Goal: Task Accomplishment & Management: Use online tool/utility

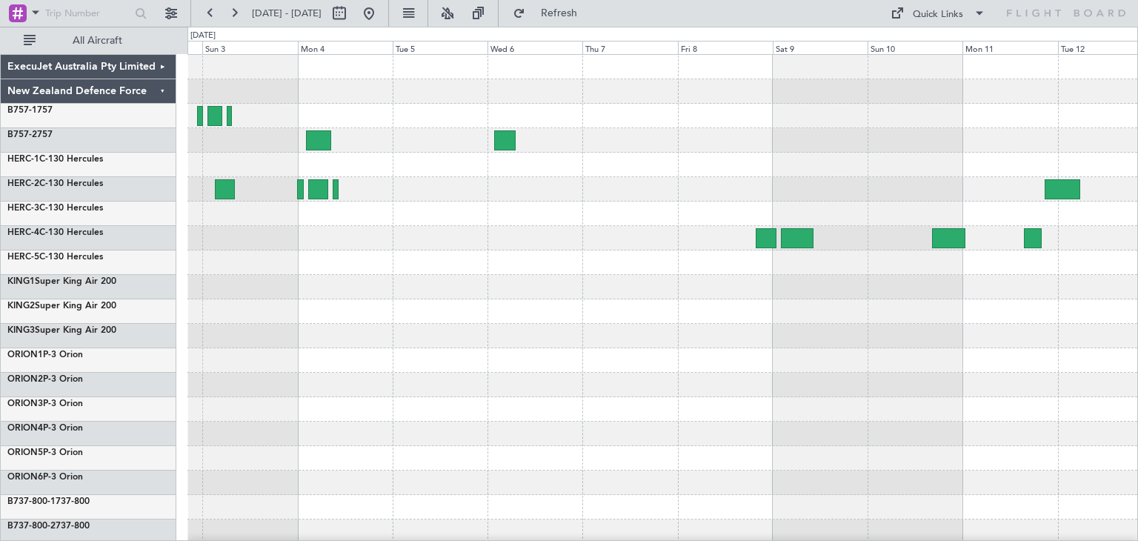
click at [218, 383] on div at bounding box center [662, 360] width 950 height 611
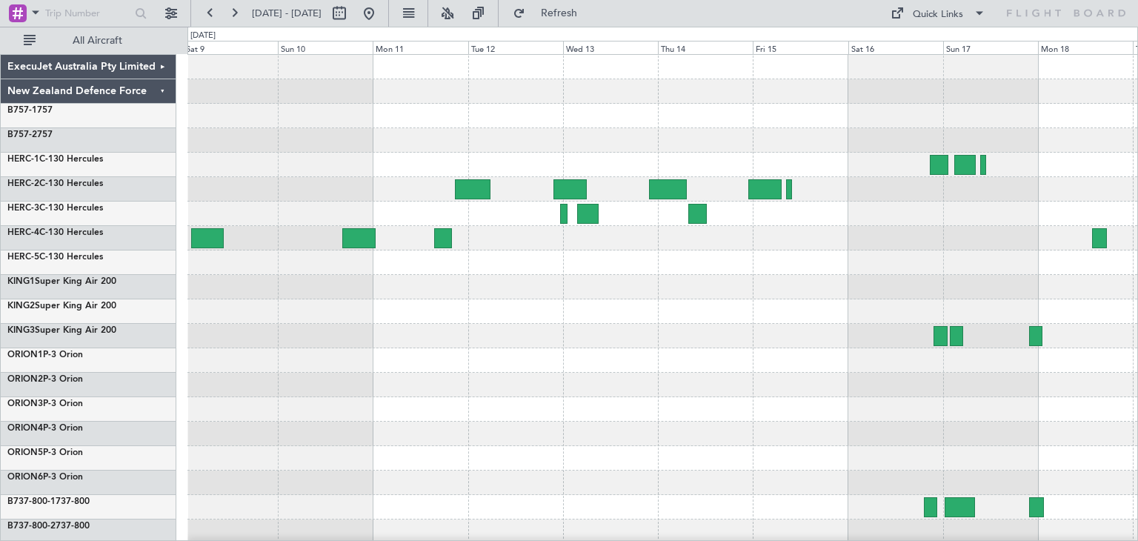
click at [181, 412] on div "ExecuJet Australia Pty Limited New Zealand Defence Force B757-1 757 B757-2 757 …" at bounding box center [569, 284] width 1138 height 514
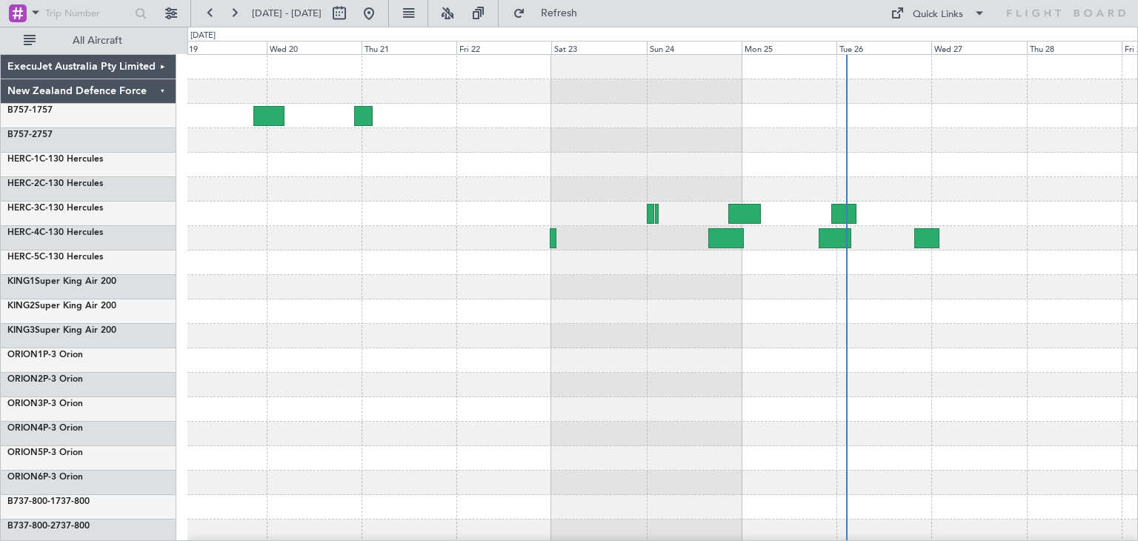
click at [379, 382] on div at bounding box center [662, 360] width 950 height 611
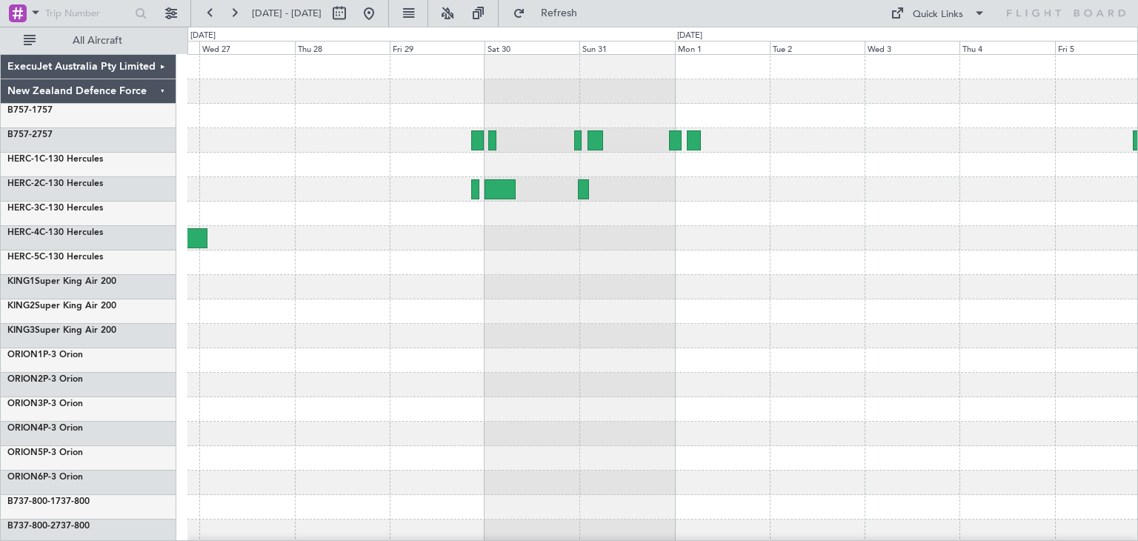
click at [464, 356] on div at bounding box center [662, 360] width 950 height 611
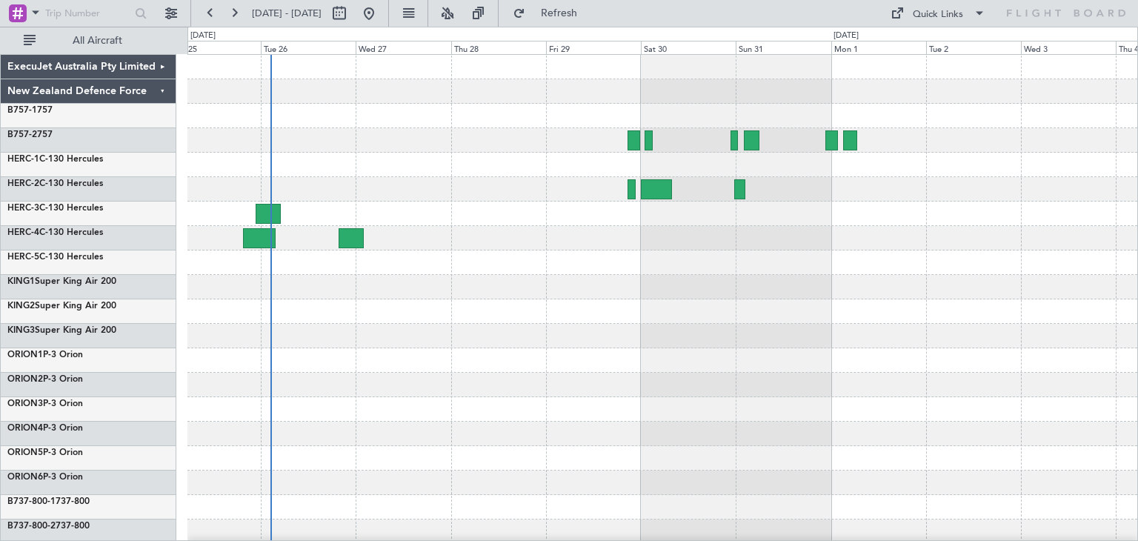
click at [611, 330] on div at bounding box center [662, 360] width 950 height 611
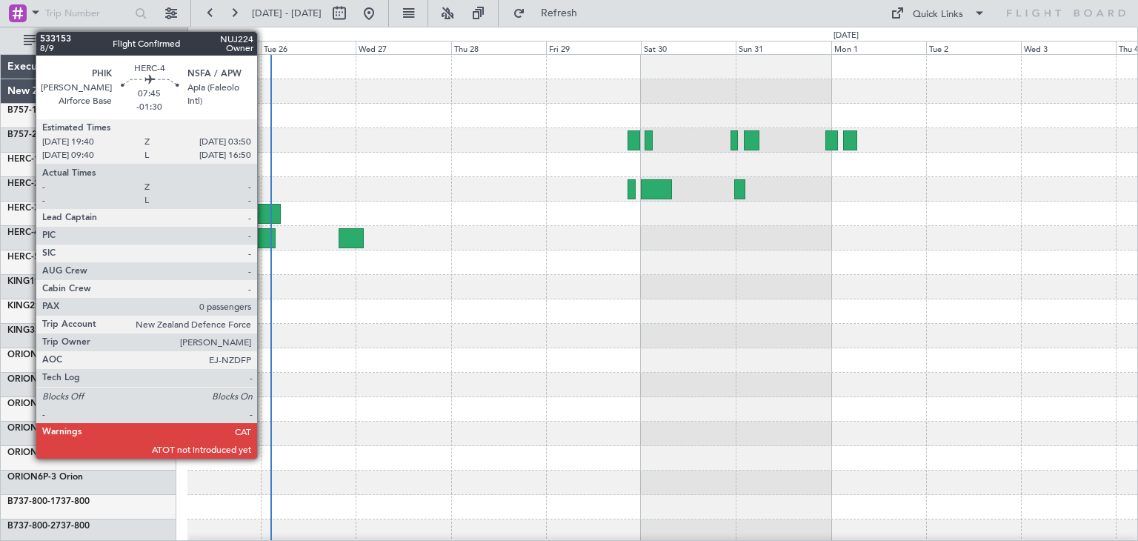
click at [264, 232] on div at bounding box center [259, 238] width 33 height 20
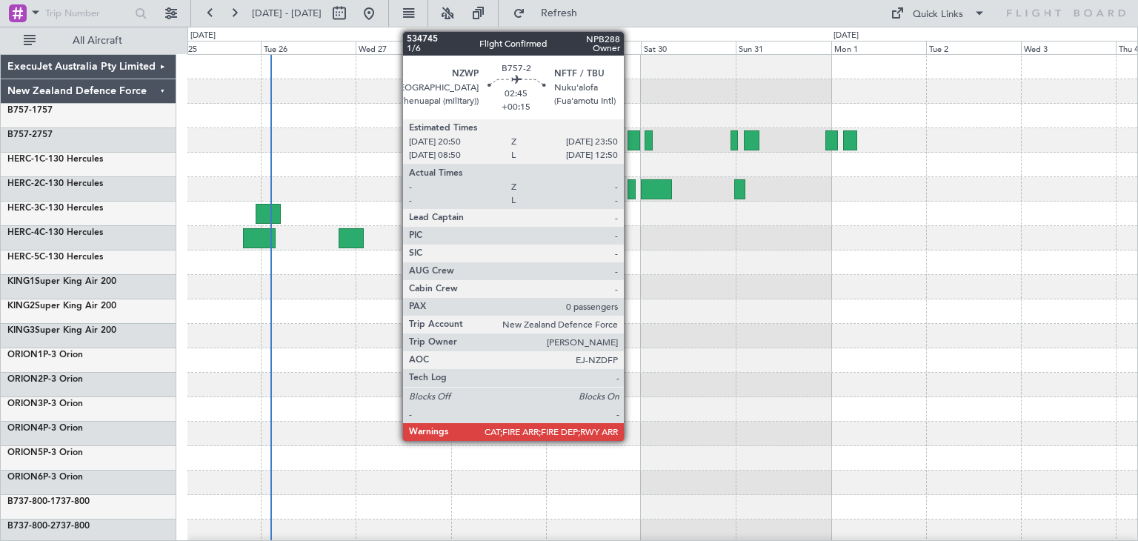
click at [631, 139] on div at bounding box center [634, 140] width 13 height 20
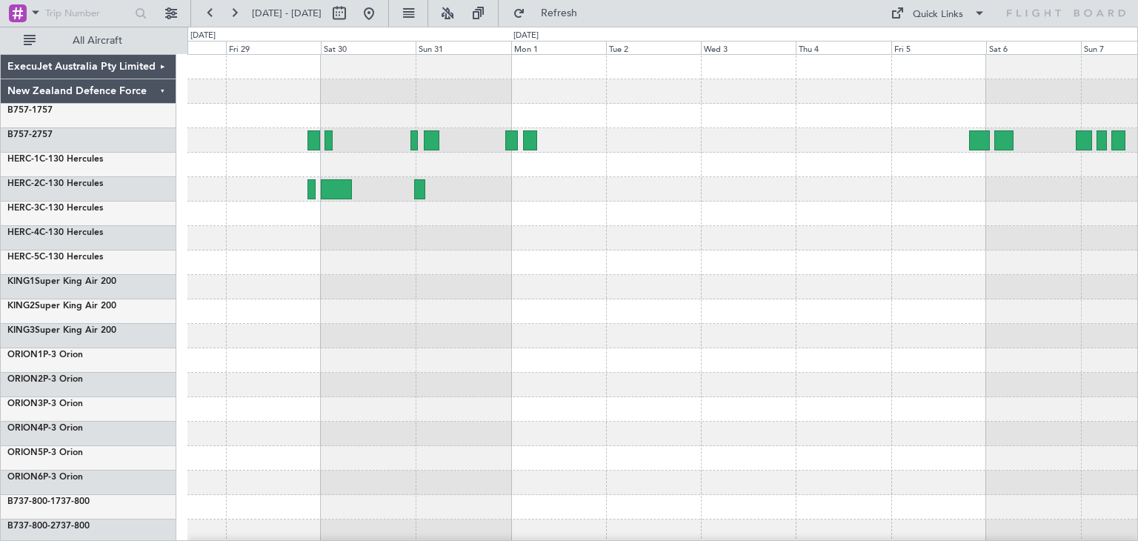
click at [279, 266] on div at bounding box center [662, 360] width 950 height 611
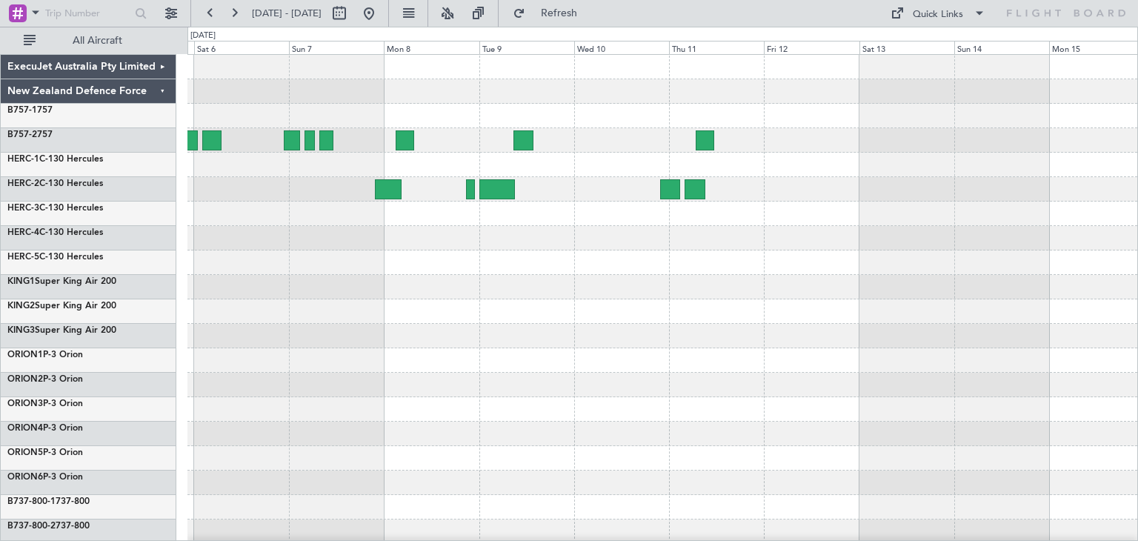
click at [131, 279] on div "ExecuJet Australia Pty Limited New Zealand Defence Force B757-1 757 B757-2 757 …" at bounding box center [569, 284] width 1138 height 514
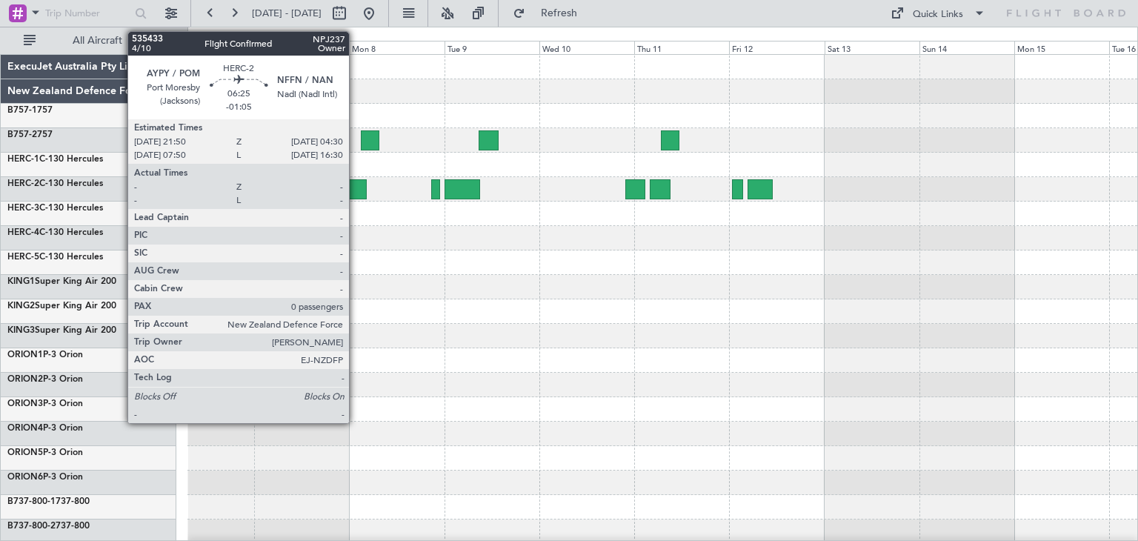
click at [356, 180] on div at bounding box center [353, 189] width 27 height 20
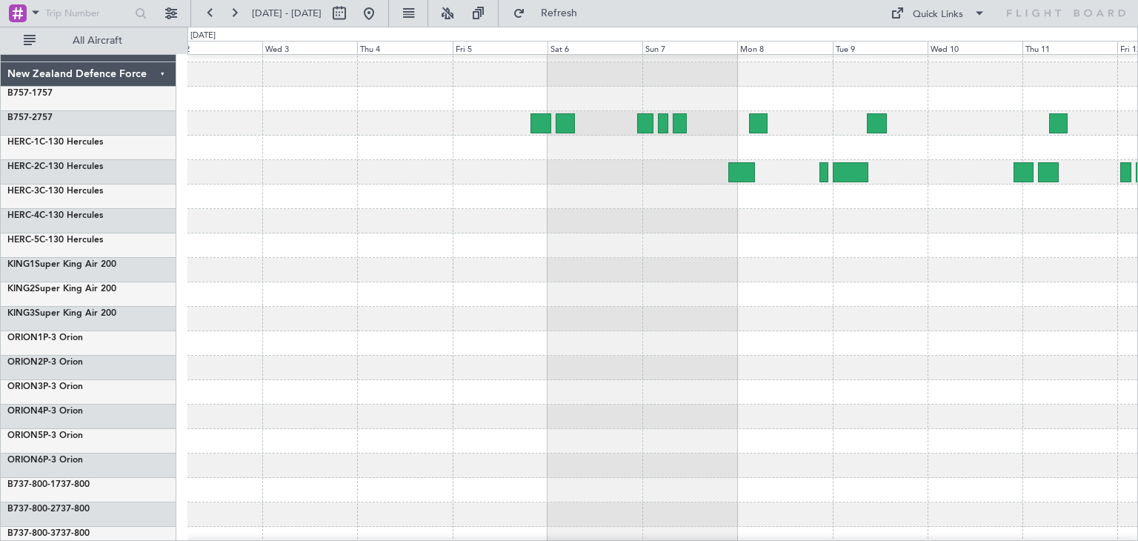
click at [730, 347] on div at bounding box center [662, 343] width 950 height 24
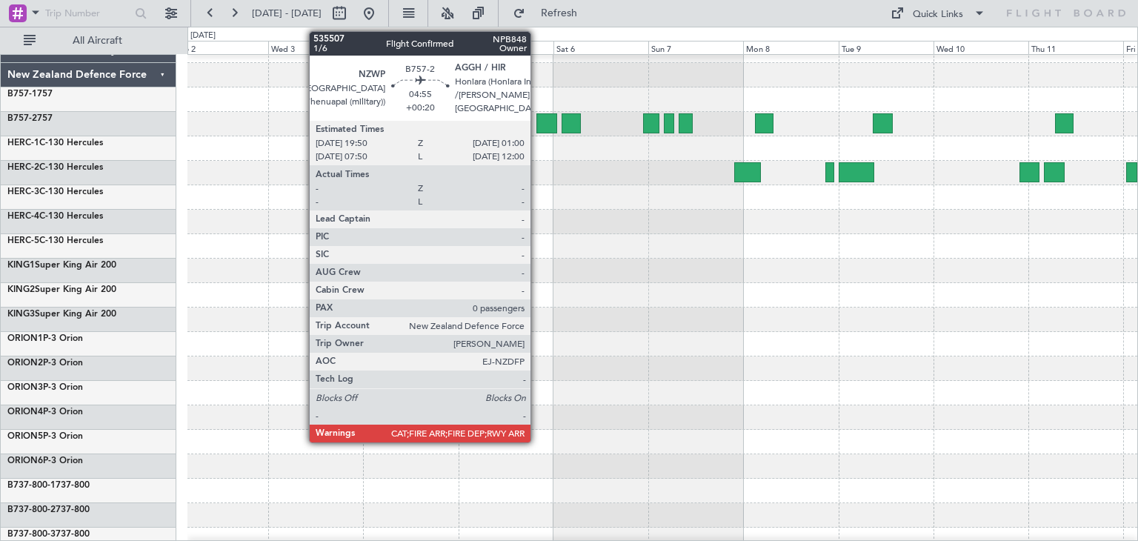
click at [537, 116] on div at bounding box center [546, 123] width 21 height 20
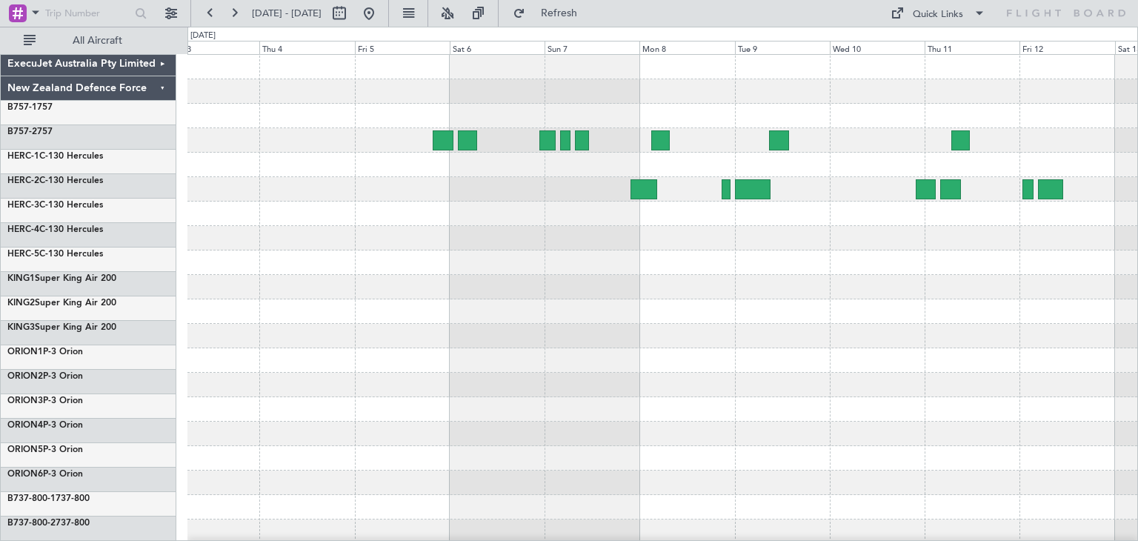
scroll to position [0, 0]
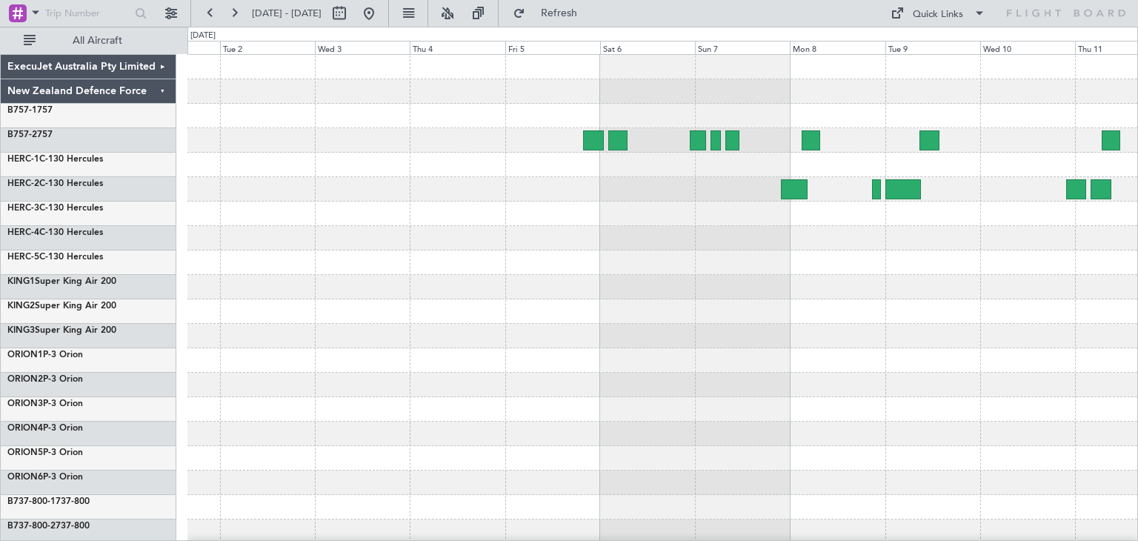
click at [863, 320] on div at bounding box center [662, 360] width 950 height 611
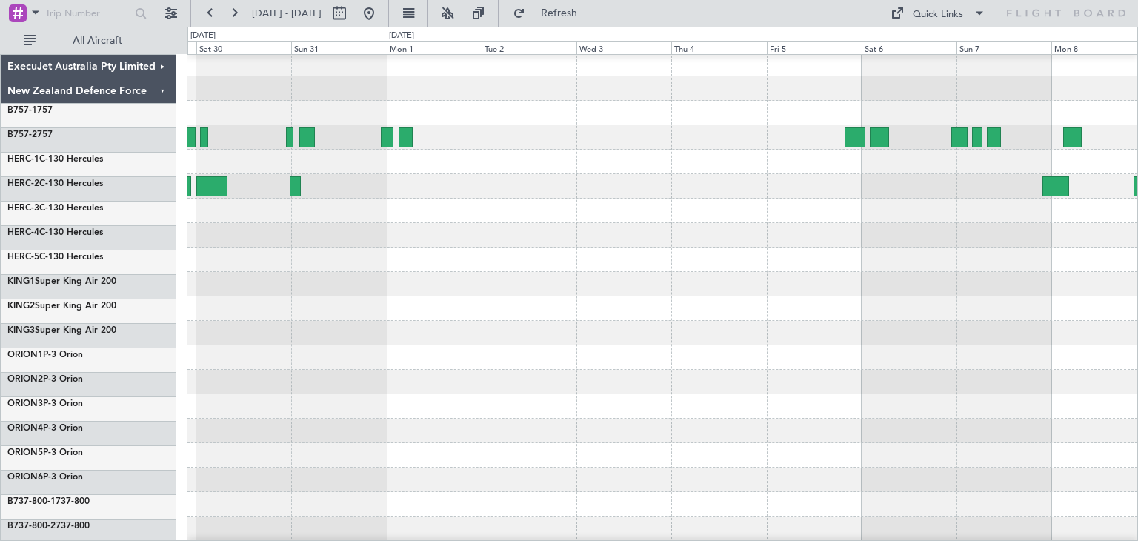
scroll to position [3, 0]
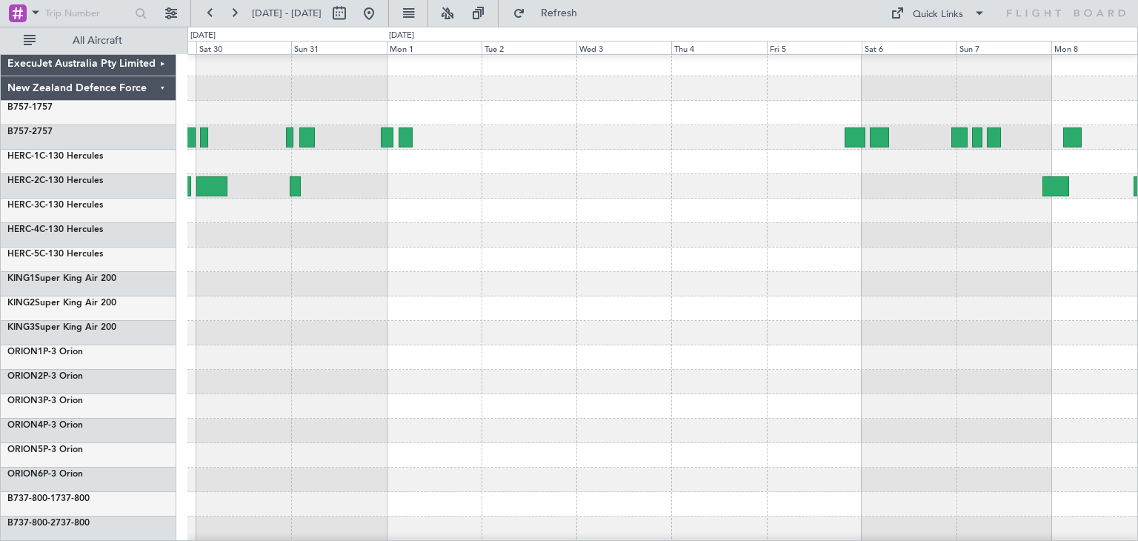
click at [735, 352] on div at bounding box center [662, 357] width 950 height 24
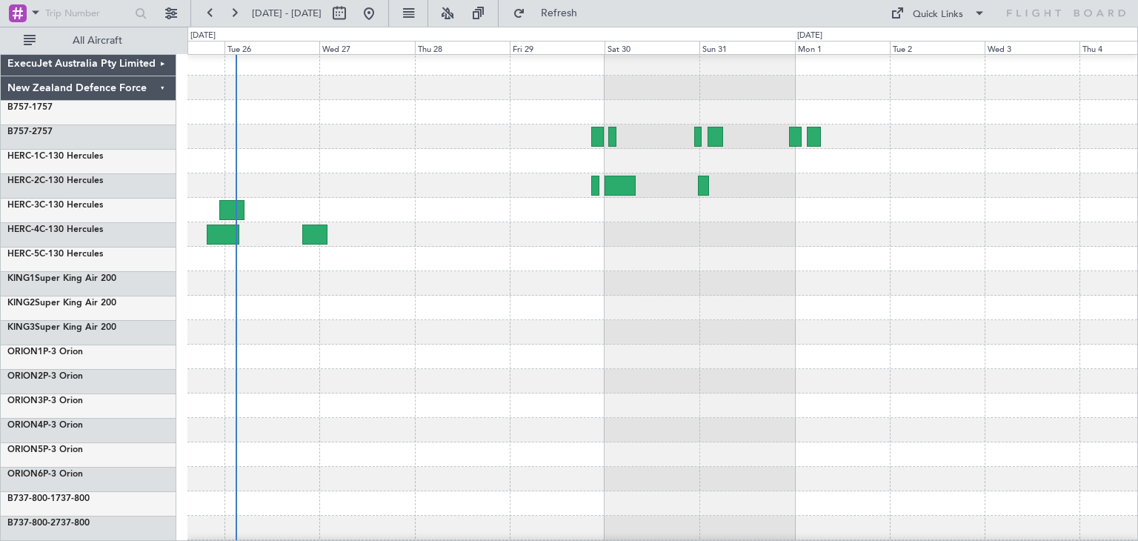
click at [854, 369] on div at bounding box center [662, 381] width 950 height 24
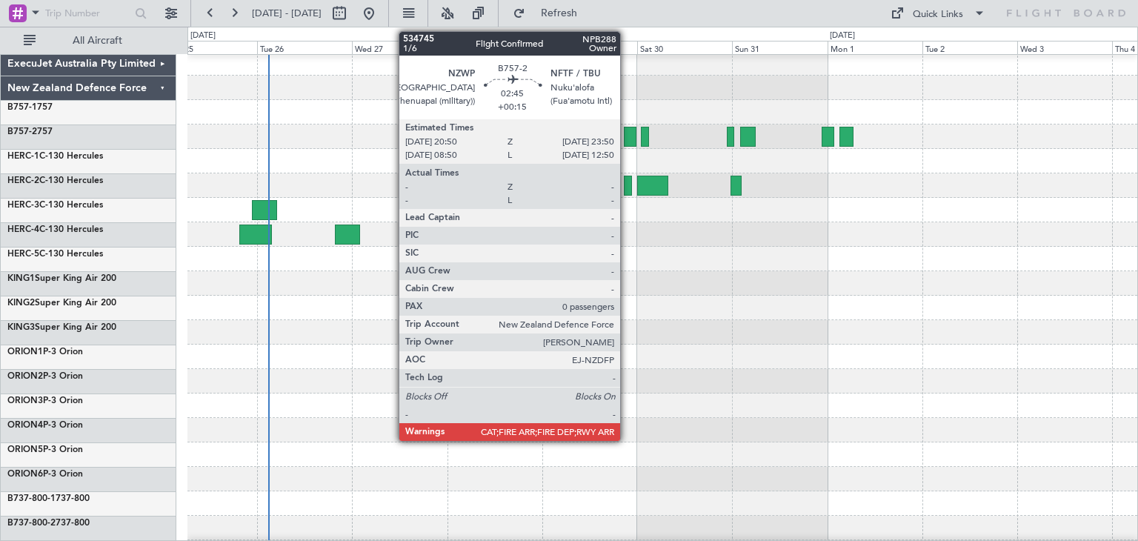
click at [627, 135] on div at bounding box center [630, 137] width 13 height 20
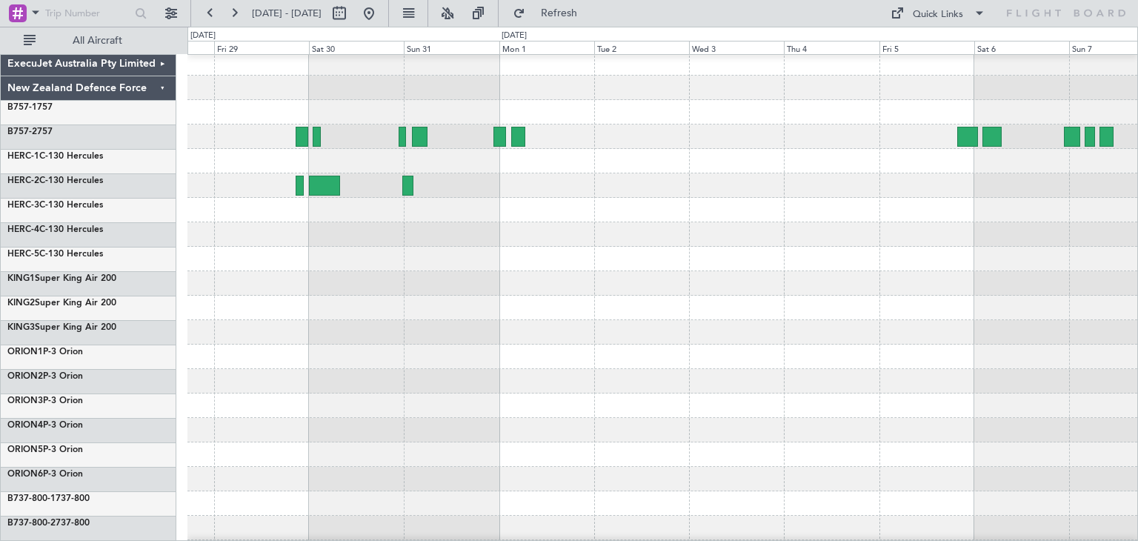
click at [551, 267] on div at bounding box center [662, 259] width 950 height 24
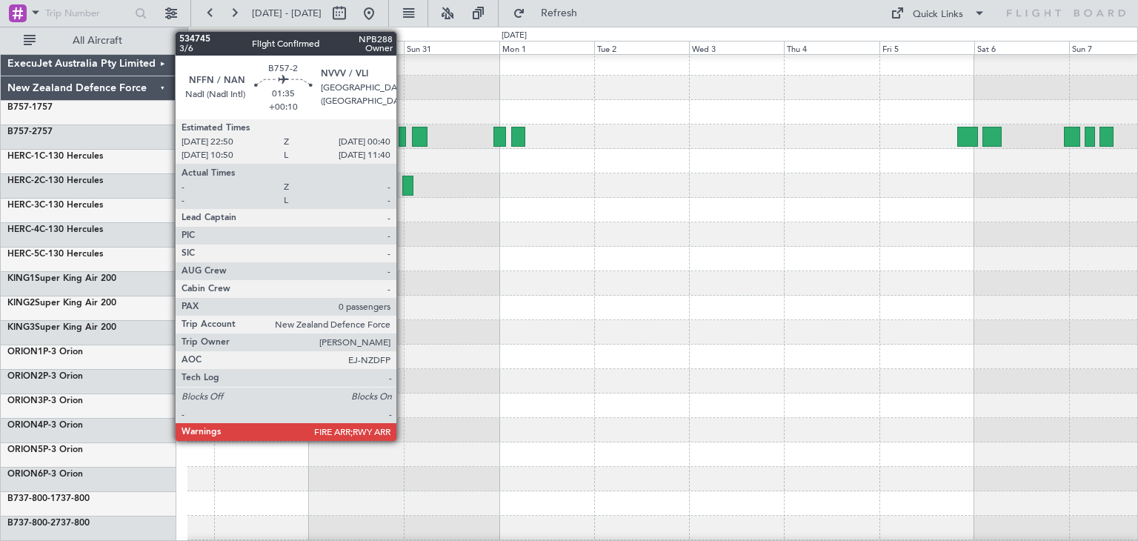
click at [403, 136] on div at bounding box center [402, 137] width 7 height 20
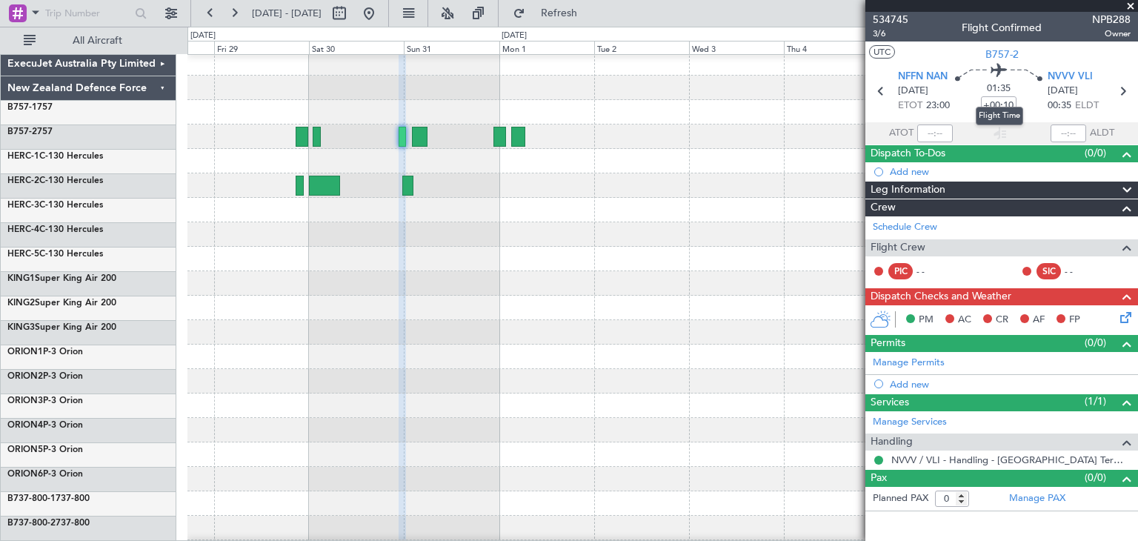
click at [988, 102] on mat-tooltip-component "Flight Time" at bounding box center [999, 115] width 68 height 39
click at [988, 103] on mat-tooltip-component "Flight Time" at bounding box center [999, 115] width 68 height 39
click at [971, 107] on mat-tooltip-component "Flight Time" at bounding box center [999, 115] width 68 height 39
type input "="
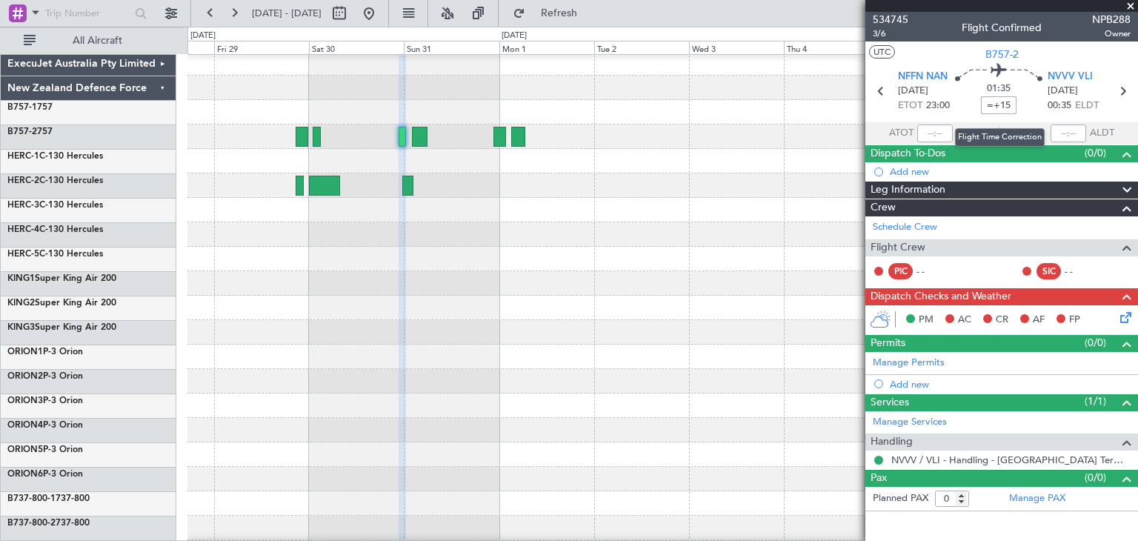
type input "+15:00"
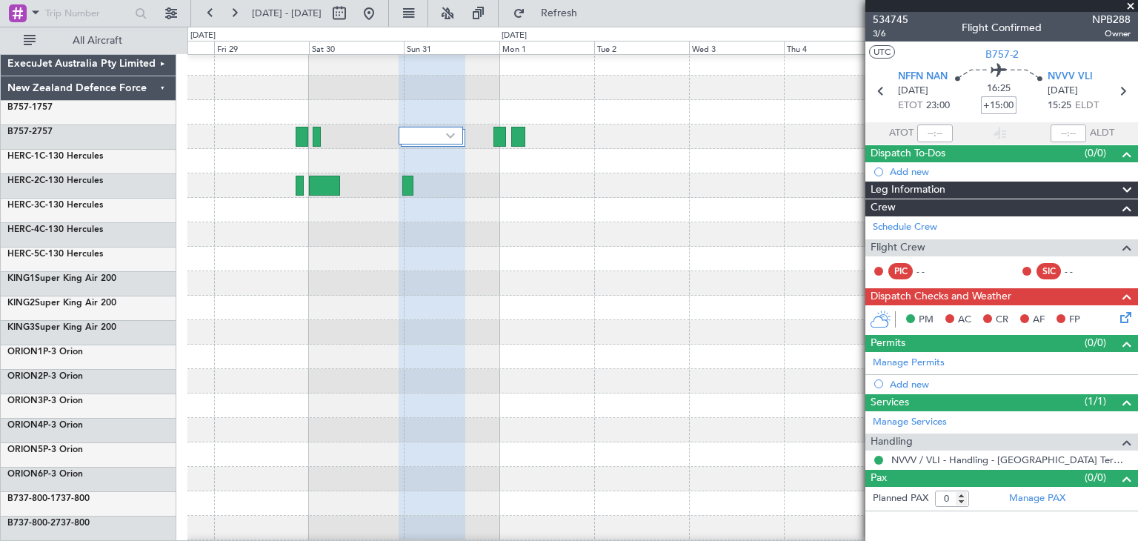
drag, startPoint x: 985, startPoint y: 104, endPoint x: 1019, endPoint y: 104, distance: 33.3
click at [1019, 104] on div "16:25 +15:00" at bounding box center [999, 91] width 98 height 55
type input "+00:00"
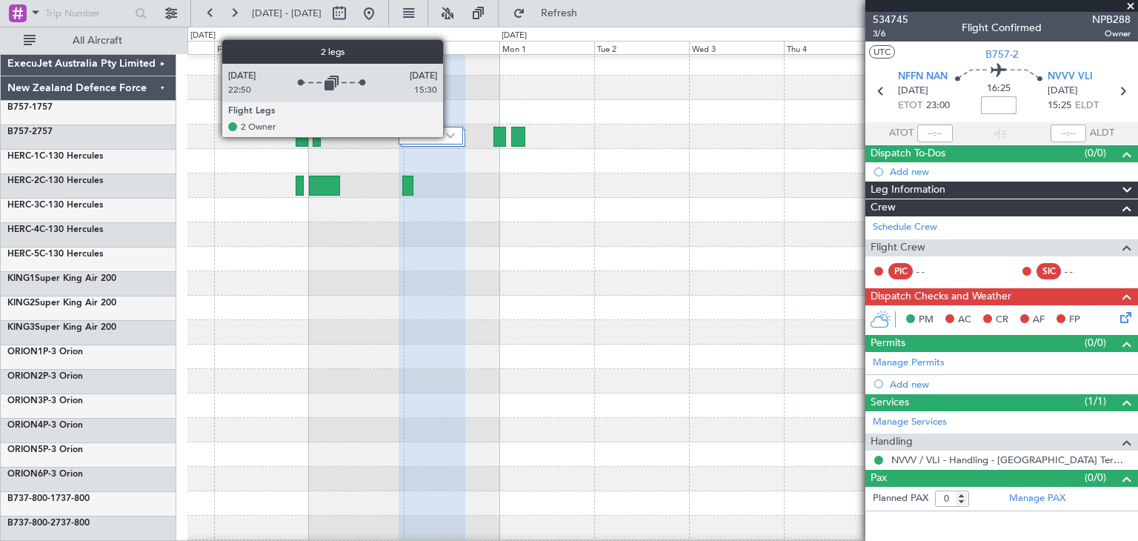
click at [449, 136] on img at bounding box center [450, 136] width 9 height 6
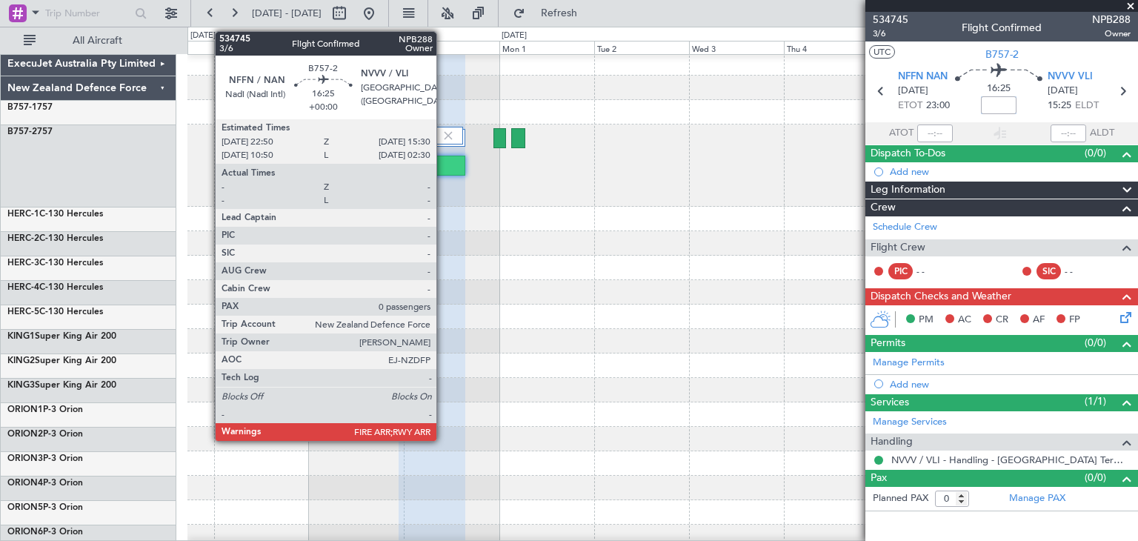
click at [443, 162] on div at bounding box center [432, 166] width 67 height 20
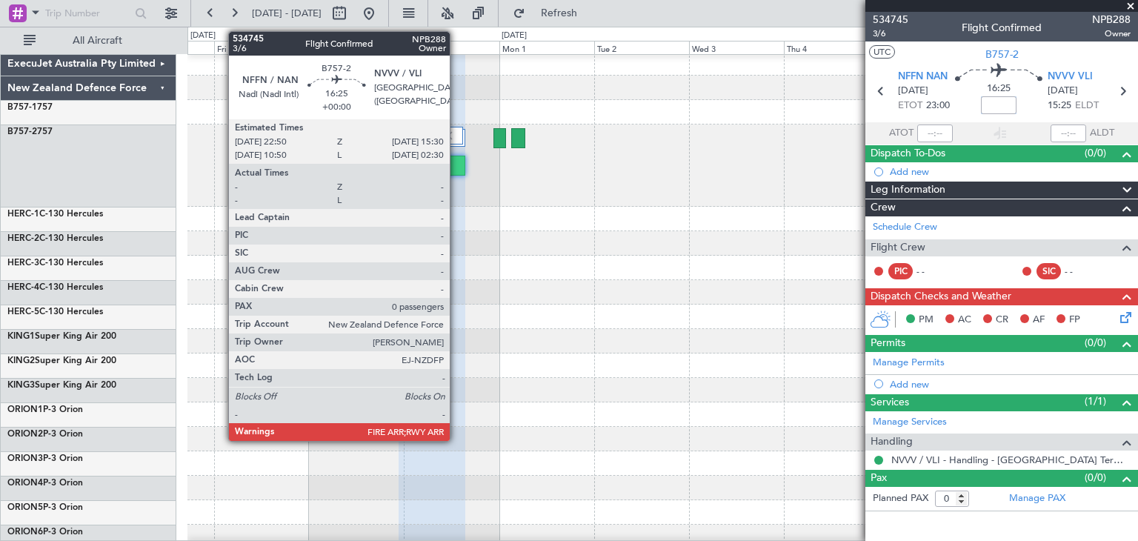
click at [456, 164] on div at bounding box center [432, 166] width 67 height 20
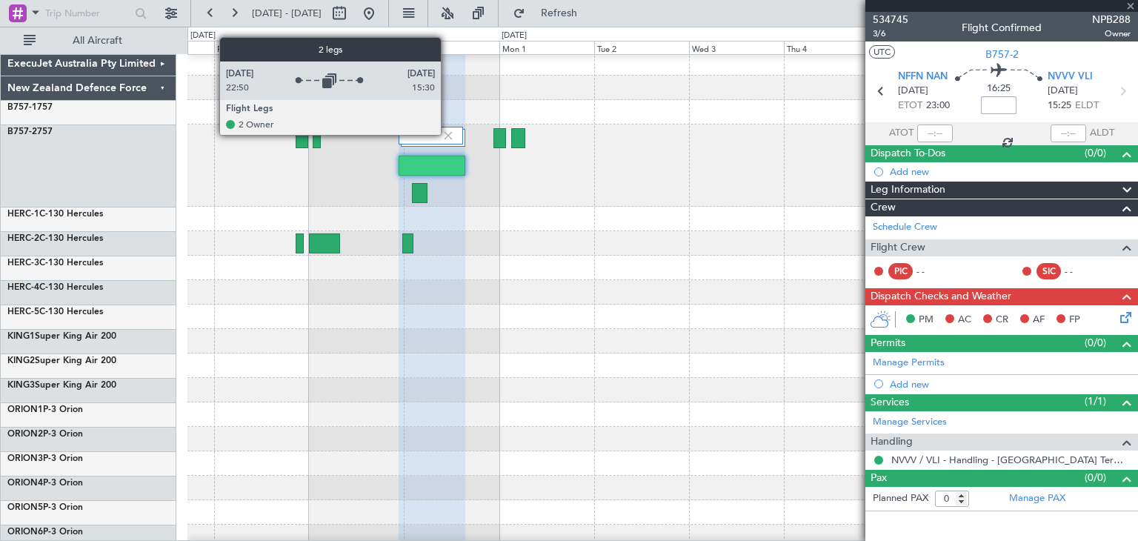
click at [448, 134] on img at bounding box center [448, 135] width 13 height 13
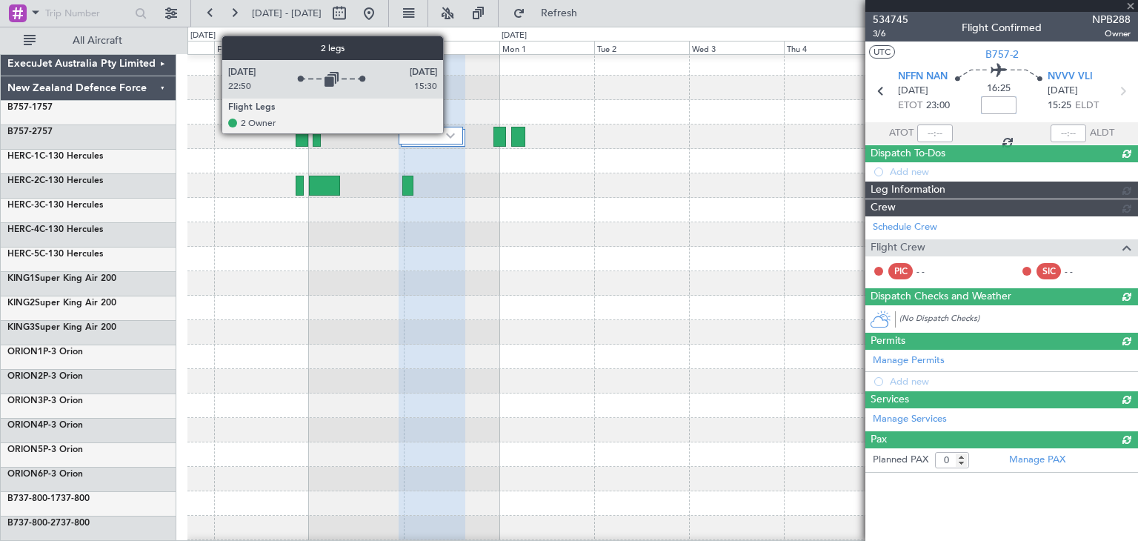
click at [450, 133] on img at bounding box center [450, 136] width 9 height 6
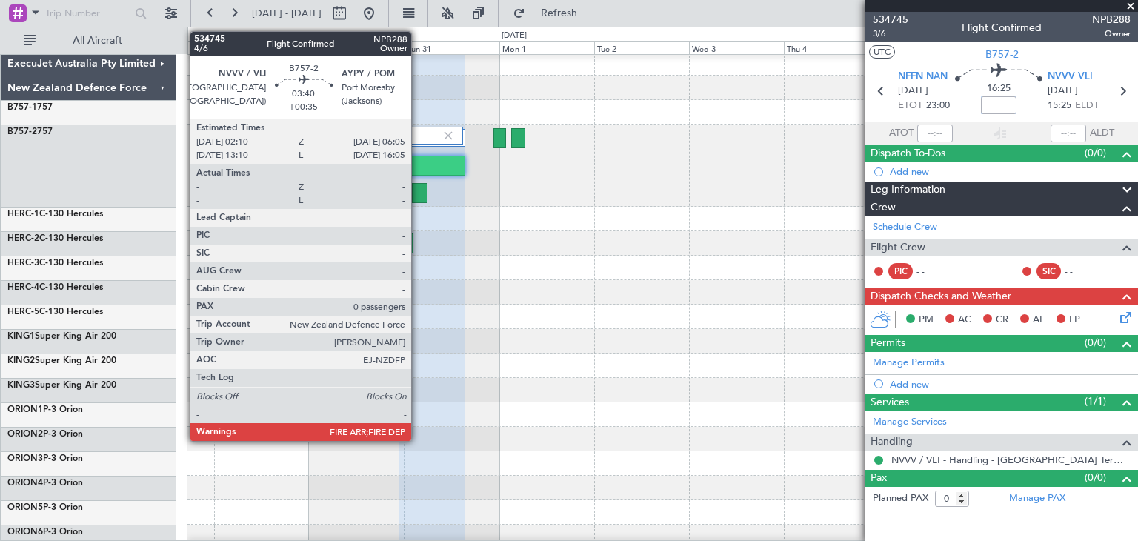
click at [418, 188] on div at bounding box center [420, 193] width 16 height 20
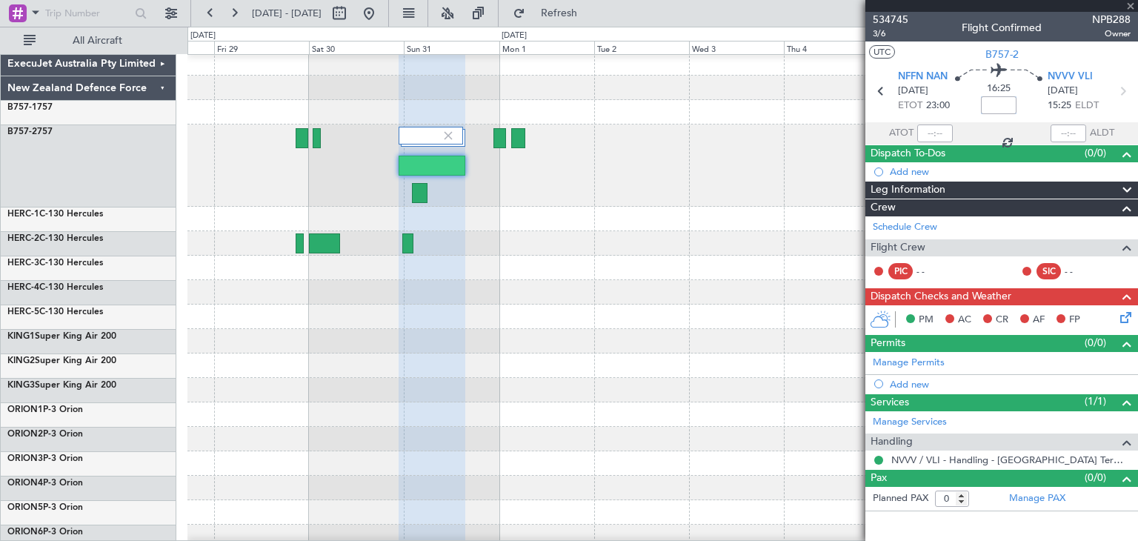
type input "+00:35"
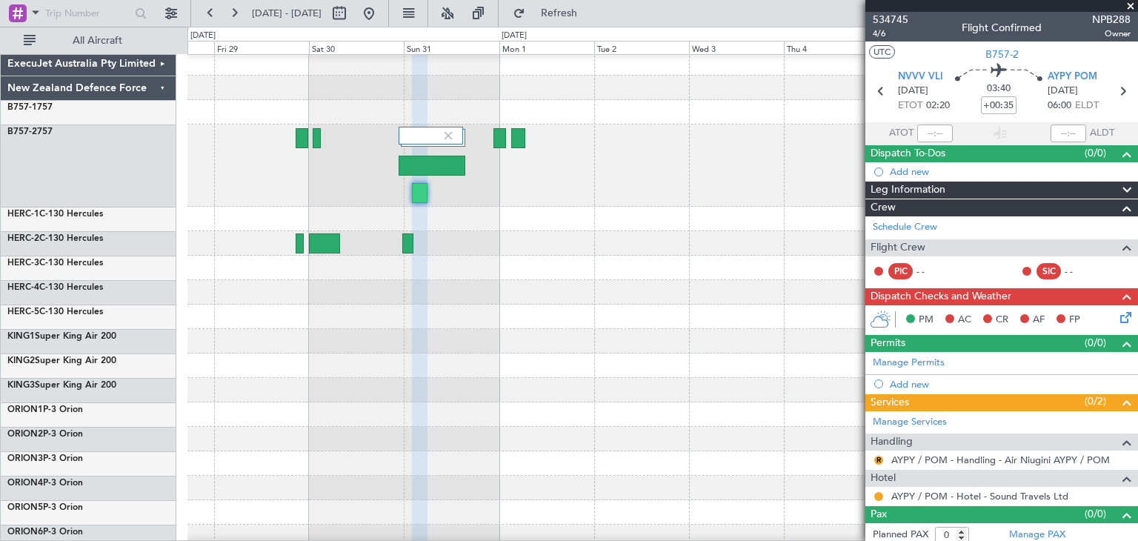
click at [1130, 4] on span at bounding box center [1130, 6] width 15 height 13
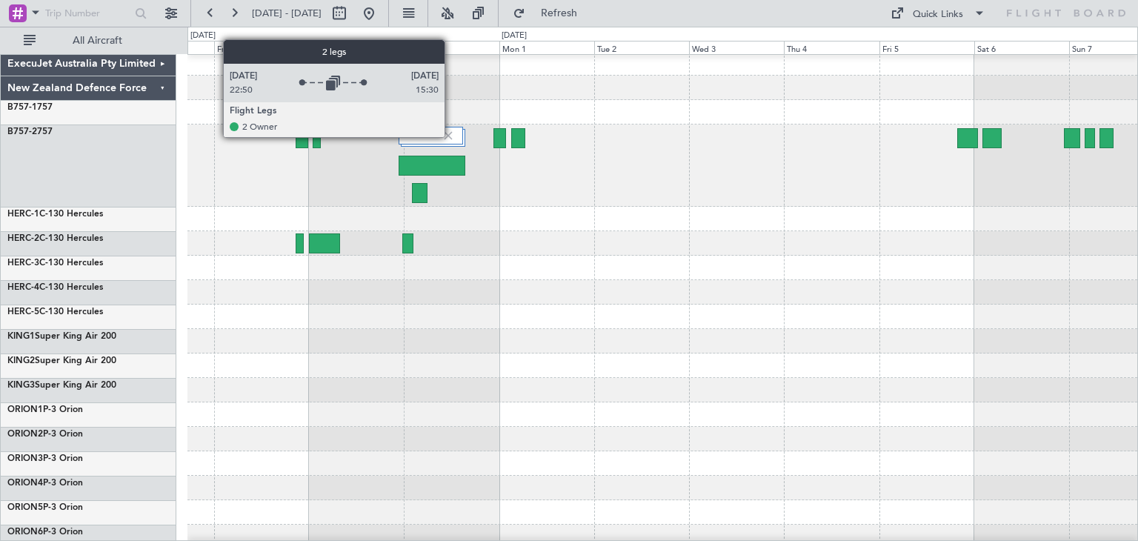
click at [451, 136] on img at bounding box center [448, 135] width 13 height 13
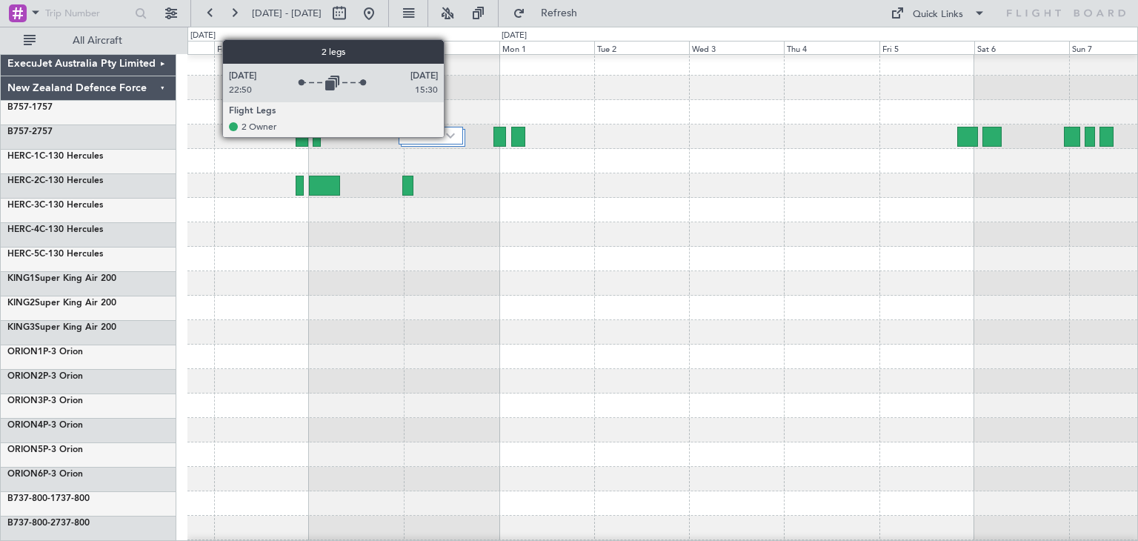
click at [450, 136] on img at bounding box center [450, 136] width 9 height 6
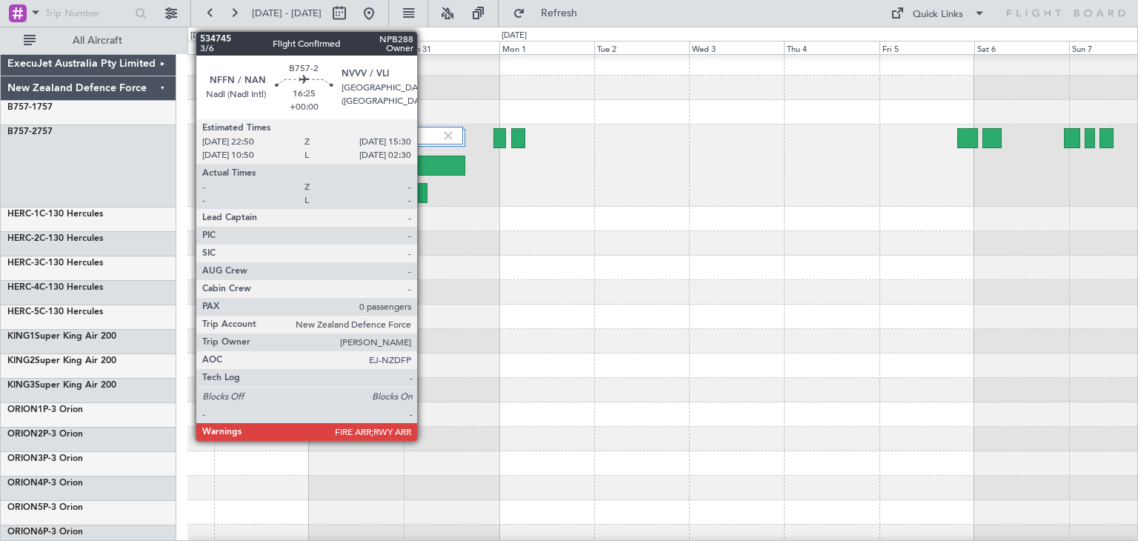
click at [424, 161] on div at bounding box center [432, 166] width 67 height 20
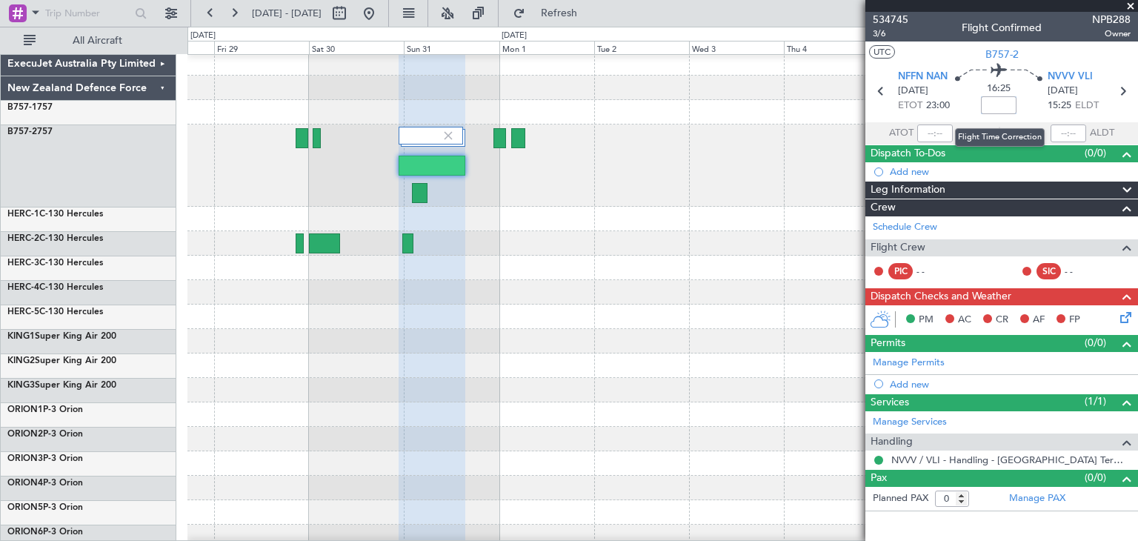
click at [997, 104] on input at bounding box center [999, 105] width 36 height 18
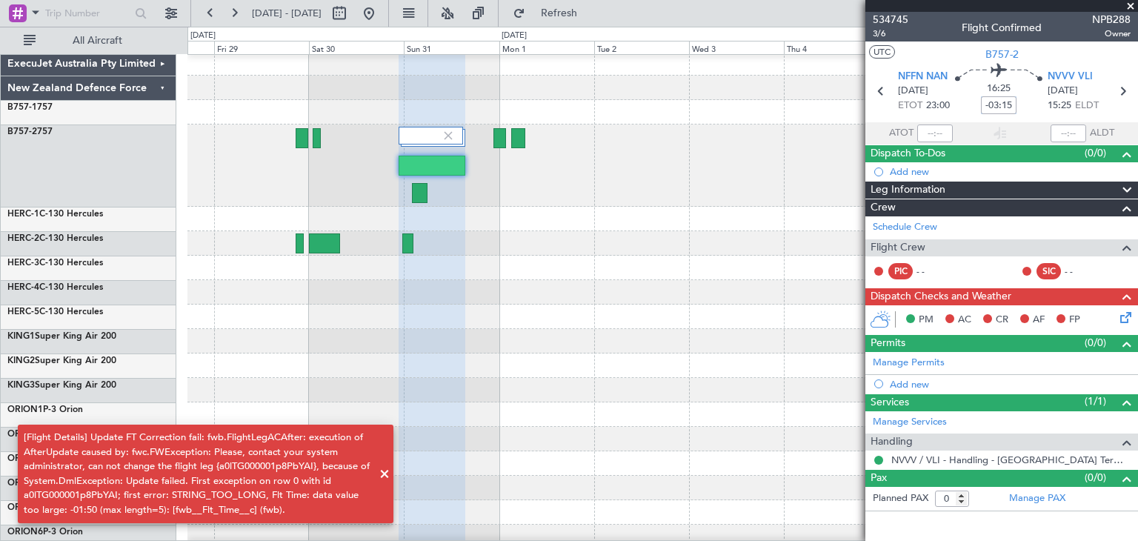
type input "-03:15"
drag, startPoint x: 380, startPoint y: 469, endPoint x: 428, endPoint y: 460, distance: 48.2
click at [381, 469] on span at bounding box center [385, 474] width 18 height 18
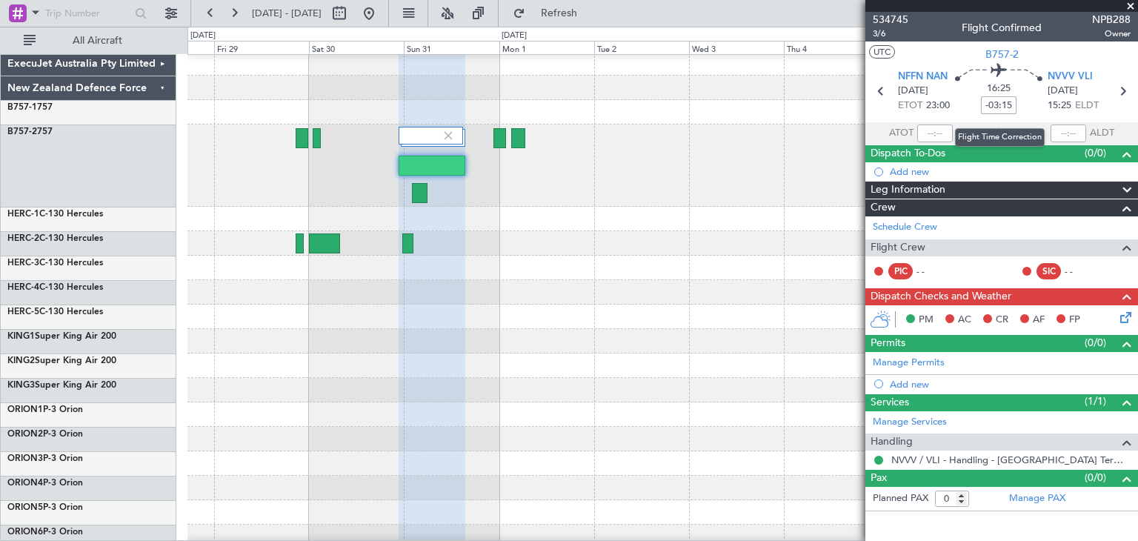
click at [984, 107] on input "-03:15" at bounding box center [999, 105] width 36 height 18
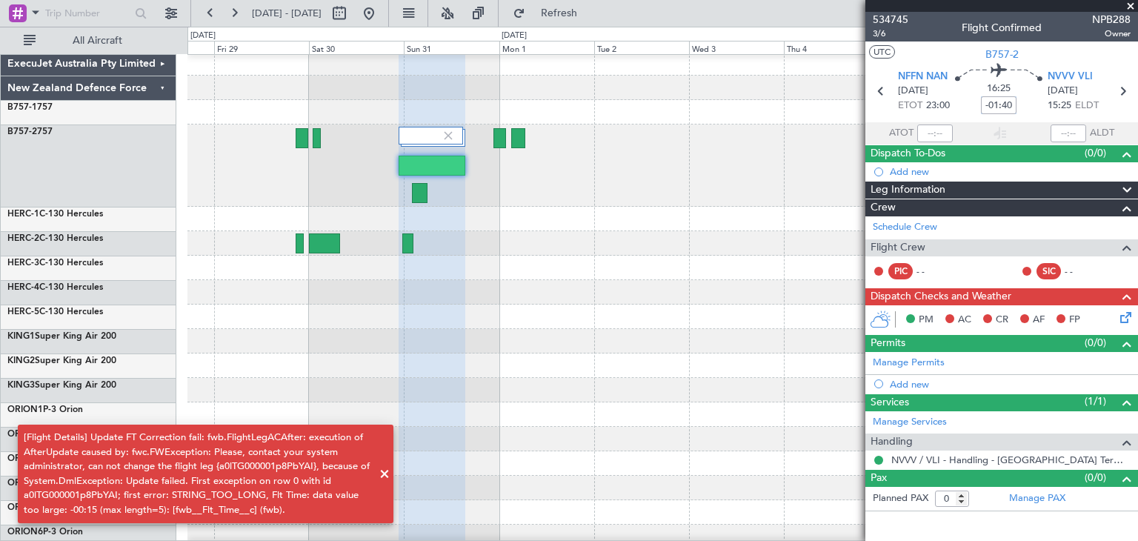
type input "-01:40"
click at [379, 472] on span at bounding box center [385, 474] width 18 height 18
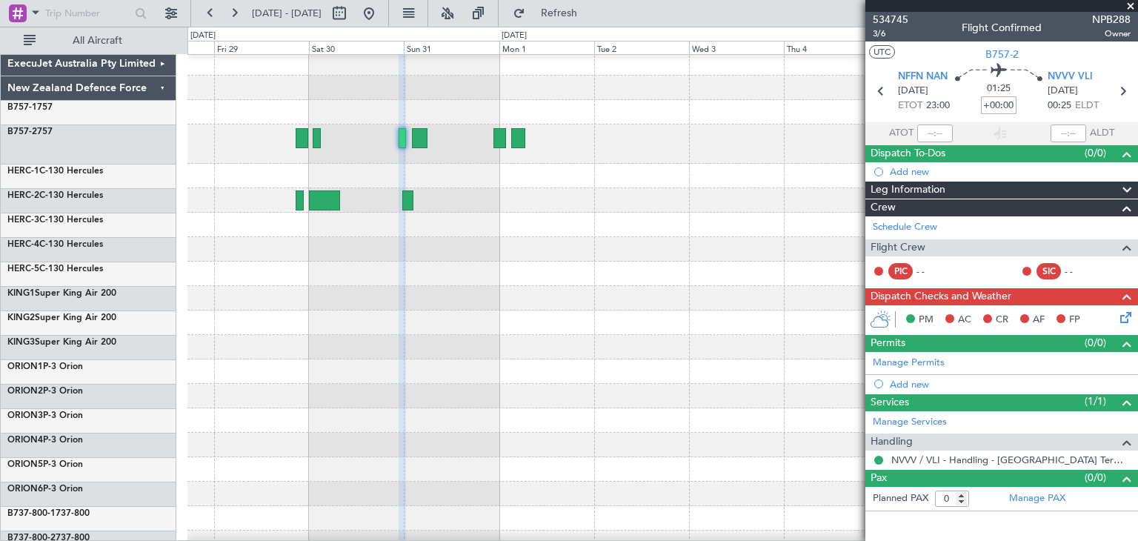
click at [745, 346] on div at bounding box center [662, 347] width 950 height 24
click at [800, 145] on div at bounding box center [662, 143] width 950 height 39
type input "+00:00"
click at [1133, 1] on span at bounding box center [1130, 6] width 15 height 13
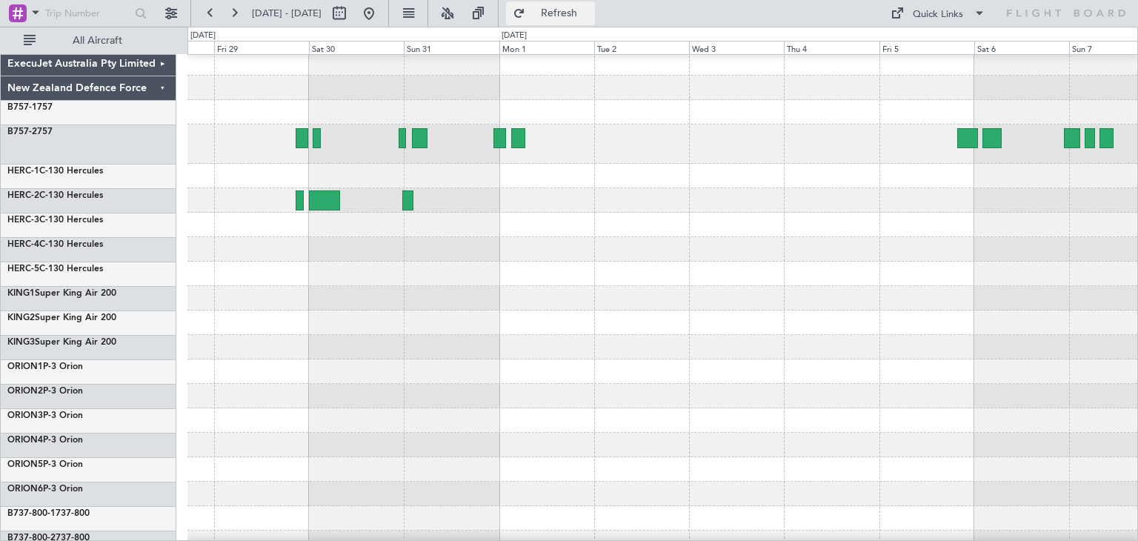
click at [591, 16] on span "Refresh" at bounding box center [559, 13] width 62 height 10
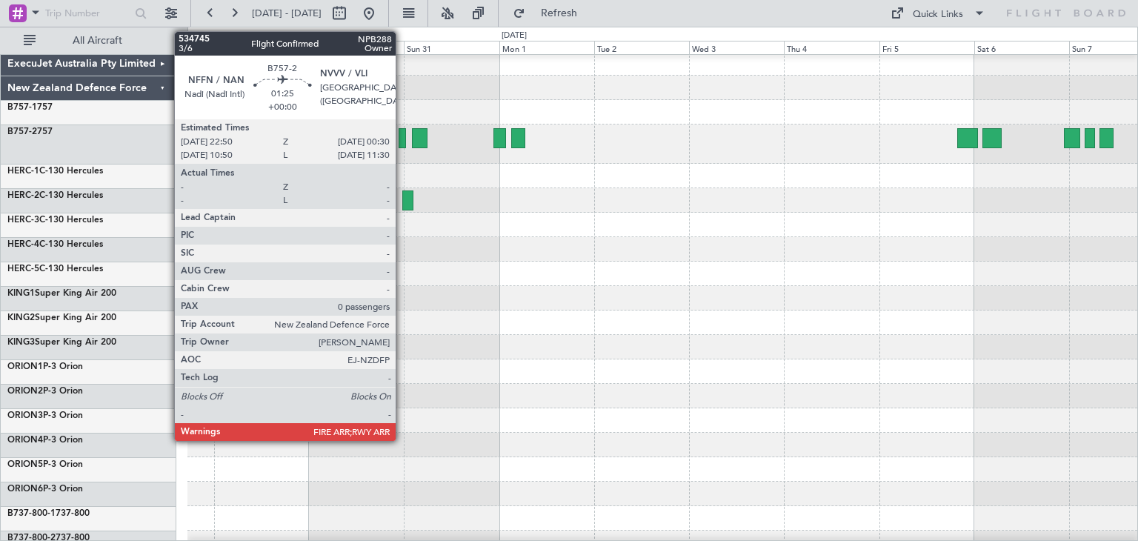
click at [402, 135] on div at bounding box center [402, 138] width 7 height 20
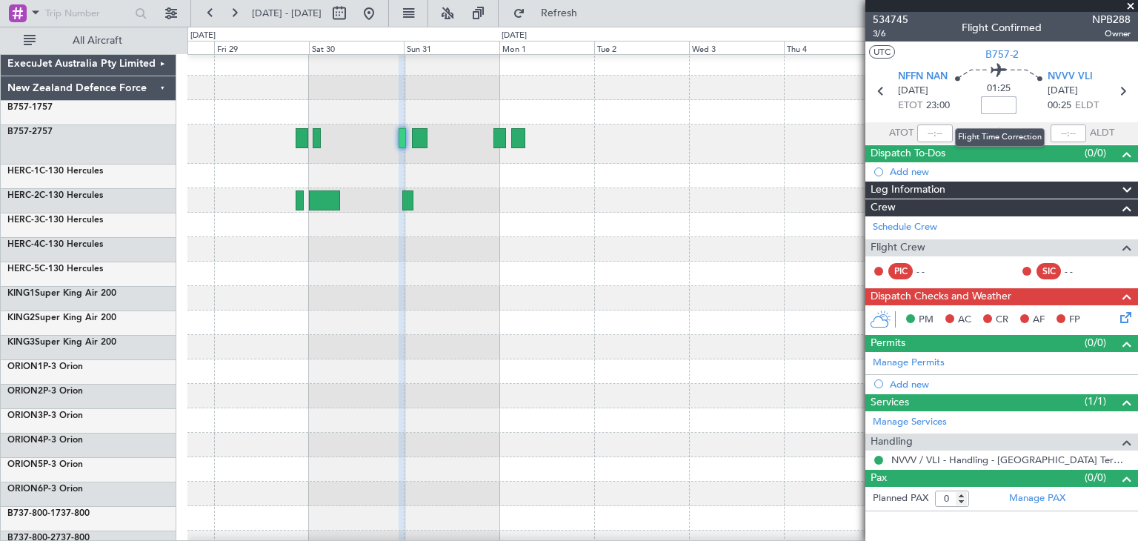
click at [996, 105] on input at bounding box center [999, 105] width 36 height 18
type input "+00:25"
click at [1130, 5] on span at bounding box center [1130, 6] width 15 height 13
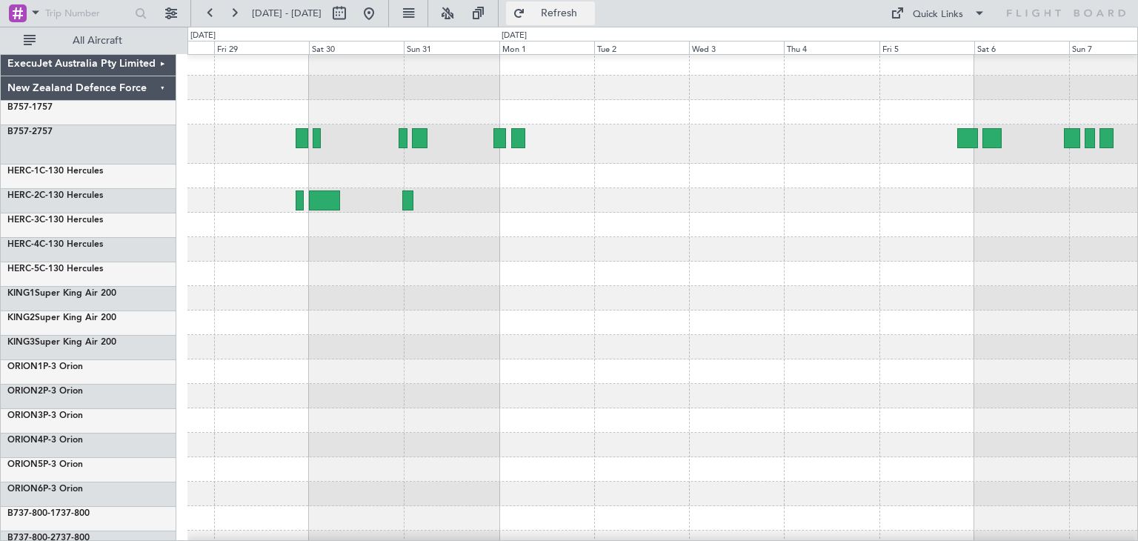
click at [582, 8] on span "Refresh" at bounding box center [559, 13] width 62 height 10
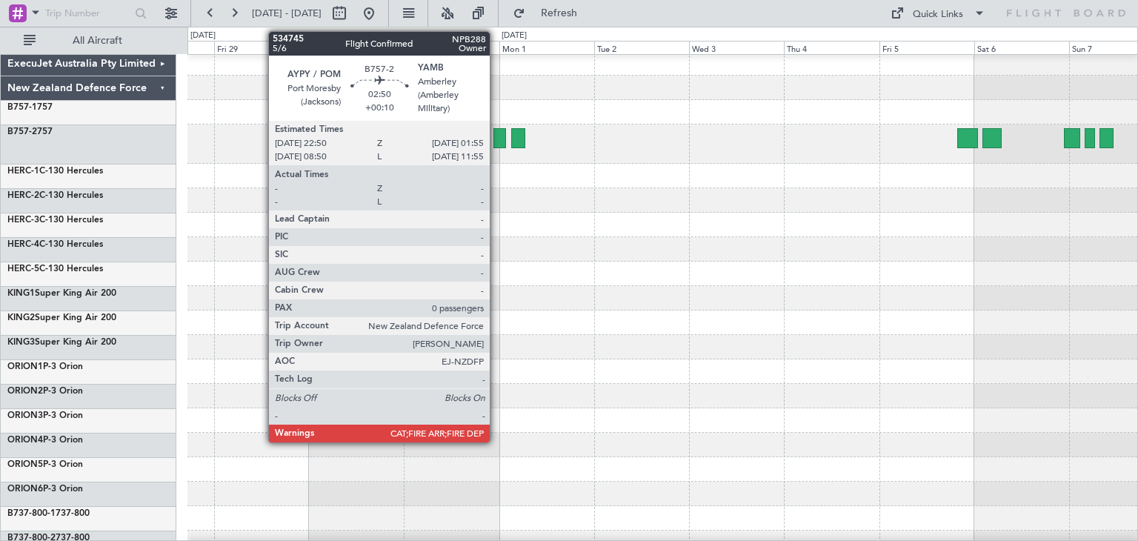
click at [496, 138] on div at bounding box center [499, 138] width 13 height 20
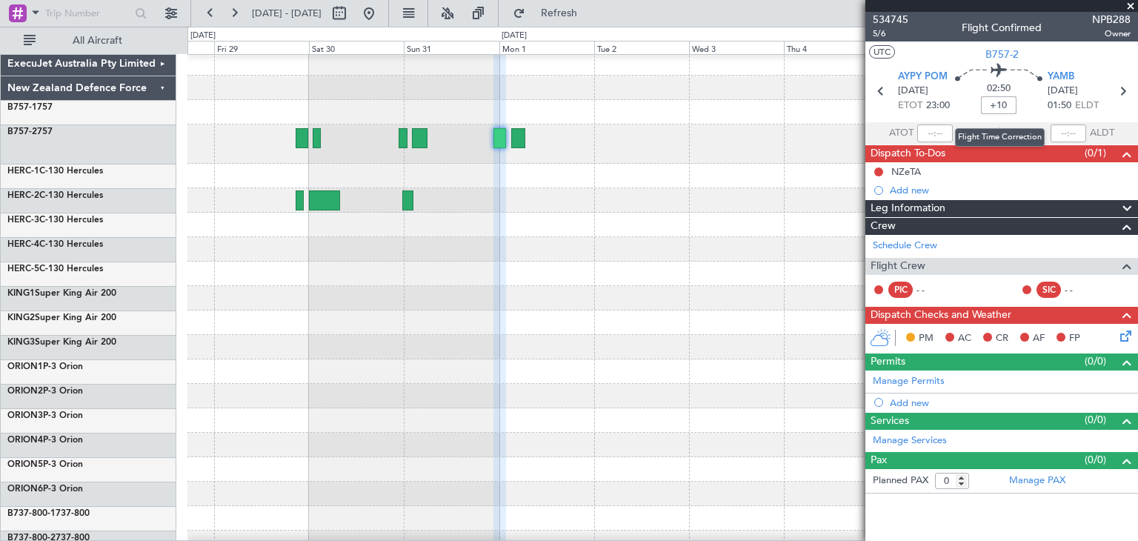
type input "+00:10"
click at [771, 197] on div at bounding box center [662, 200] width 950 height 24
click at [984, 104] on input "+00:10" at bounding box center [999, 105] width 36 height 18
drag, startPoint x: 983, startPoint y: 104, endPoint x: 1020, endPoint y: 101, distance: 36.5
click at [1020, 101] on div "02:50 +00:10" at bounding box center [999, 91] width 98 height 55
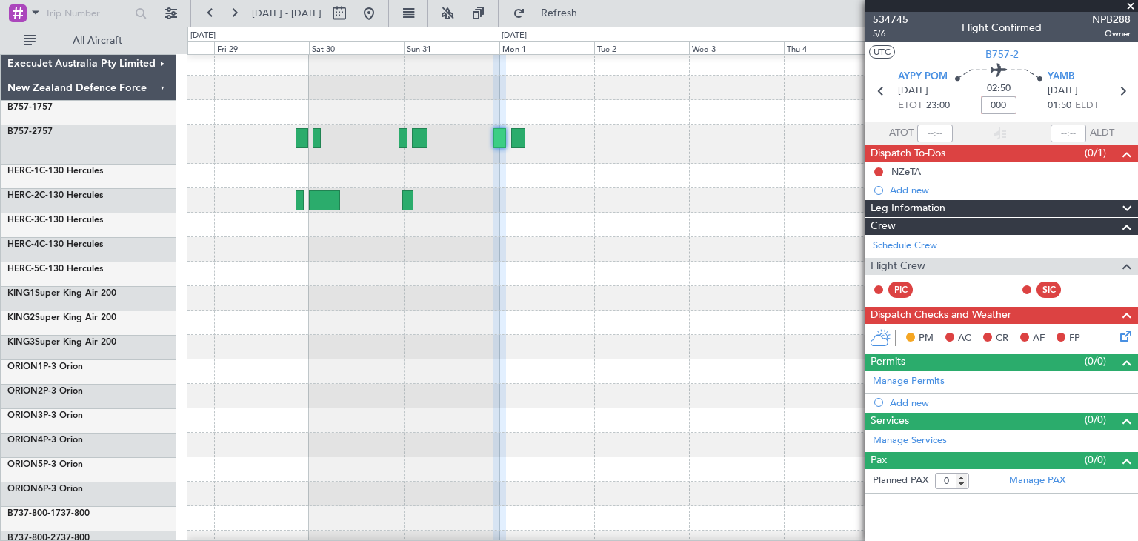
type input "+00:00"
click at [731, 210] on div at bounding box center [662, 200] width 950 height 24
type input "+00:20"
click at [1129, 1] on span at bounding box center [1130, 6] width 15 height 13
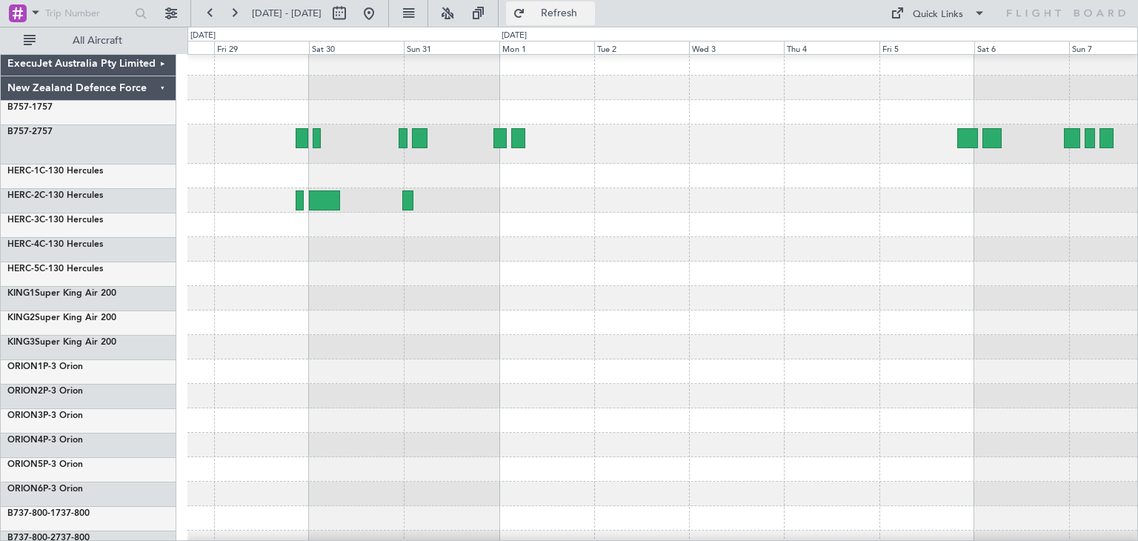
click at [591, 13] on span "Refresh" at bounding box center [559, 13] width 62 height 10
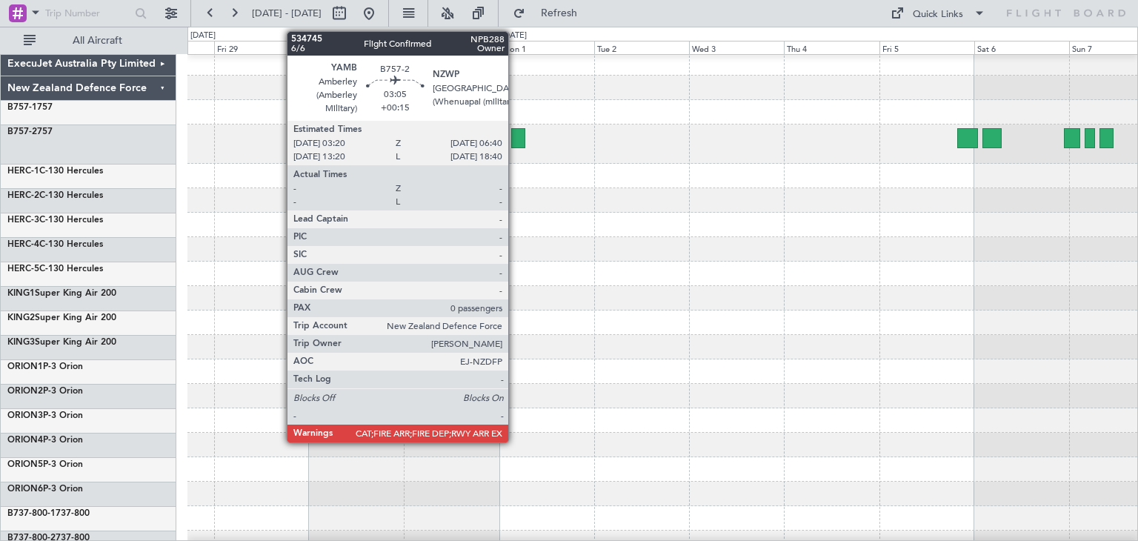
click at [515, 133] on div at bounding box center [517, 138] width 13 height 20
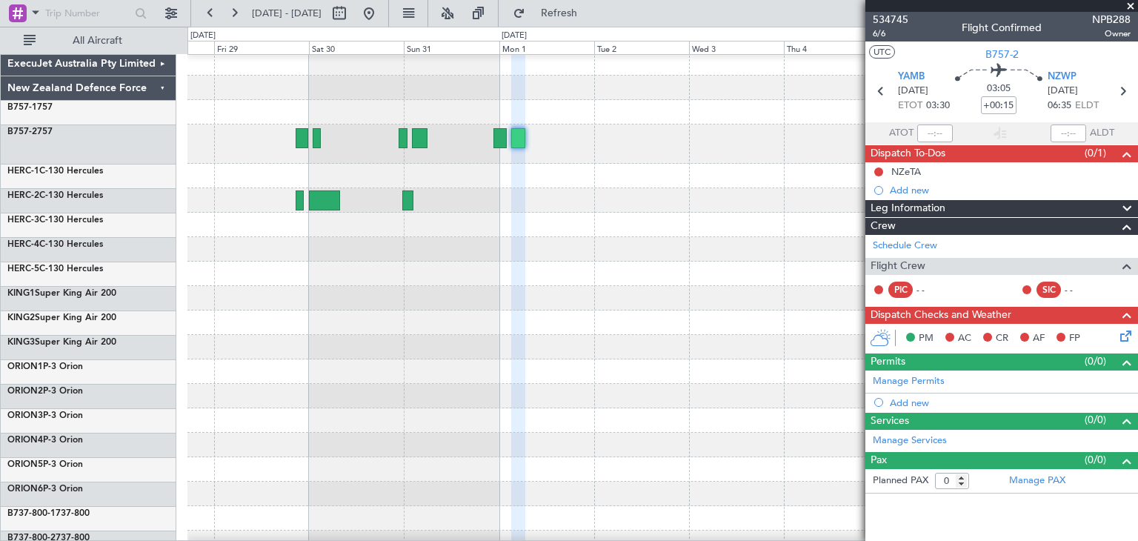
click at [1135, 7] on span at bounding box center [1130, 6] width 15 height 13
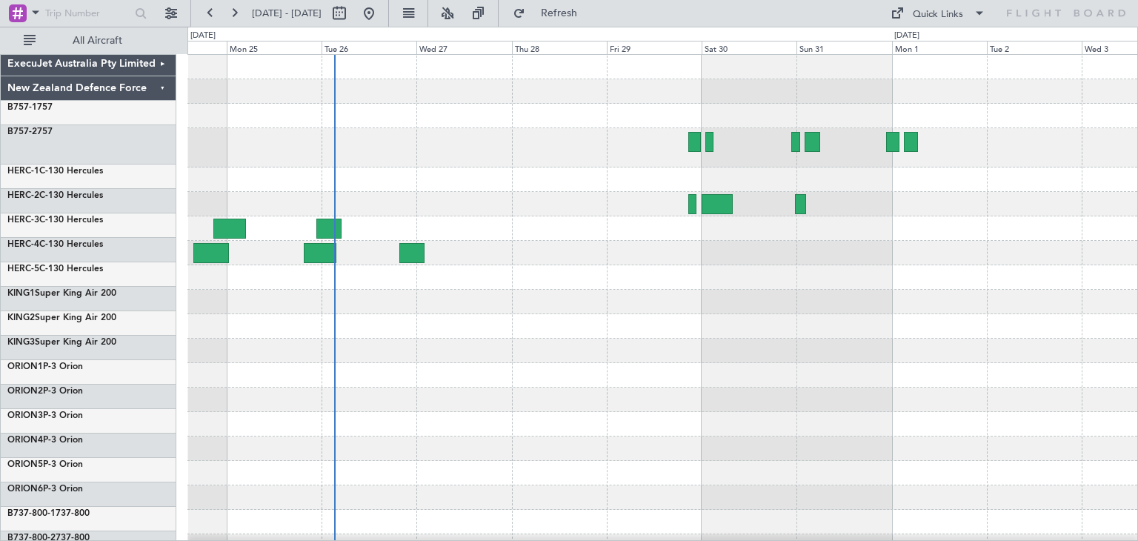
scroll to position [0, 0]
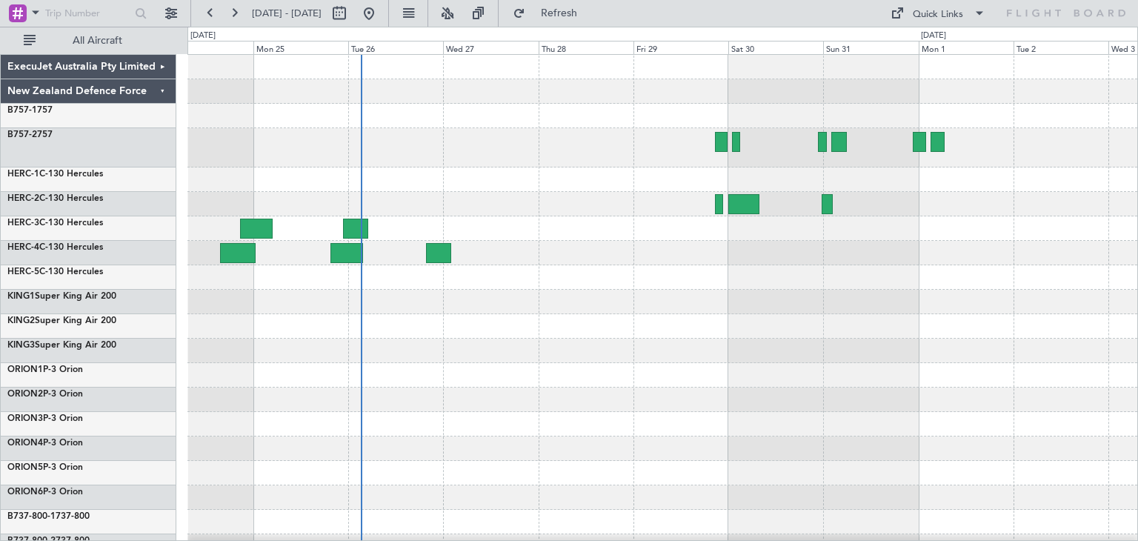
click at [822, 374] on div at bounding box center [662, 368] width 950 height 626
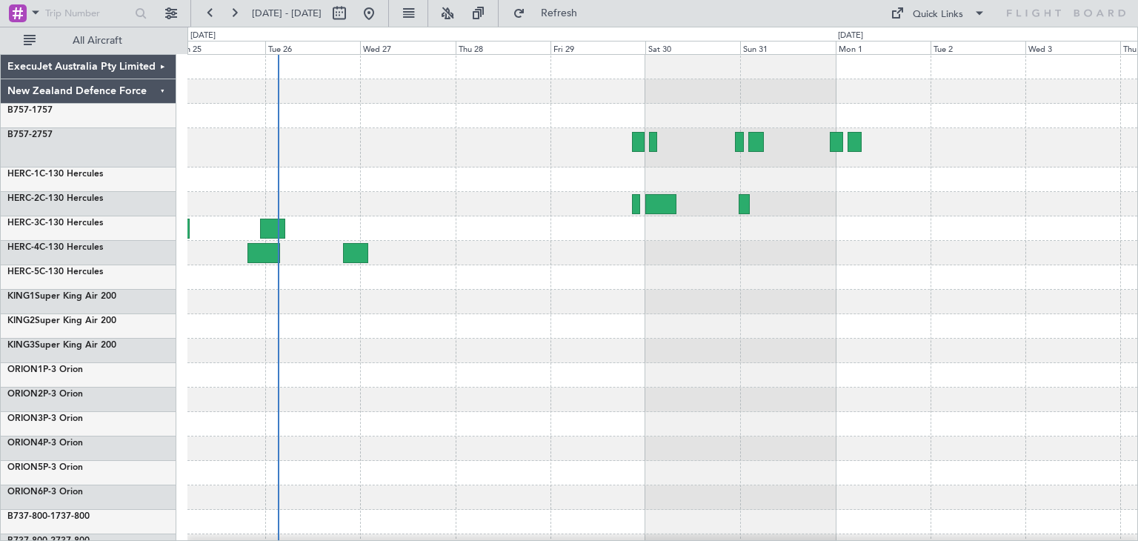
click at [569, 371] on div at bounding box center [662, 368] width 950 height 626
